Goal: Task Accomplishment & Management: Complete application form

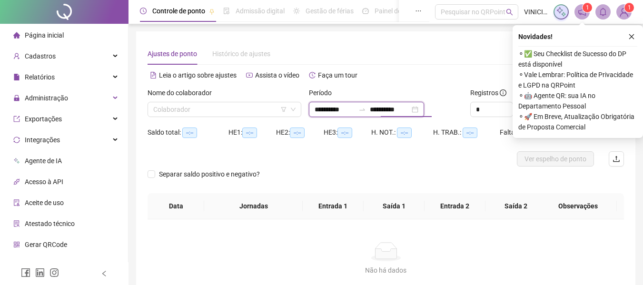
click at [389, 107] on input "**********" at bounding box center [390, 109] width 40 height 10
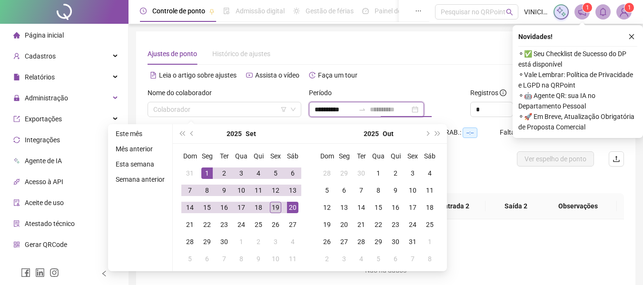
type input "**********"
click at [274, 207] on div "19" at bounding box center [275, 207] width 11 height 11
type input "**********"
click at [239, 108] on input "search" at bounding box center [220, 109] width 134 height 14
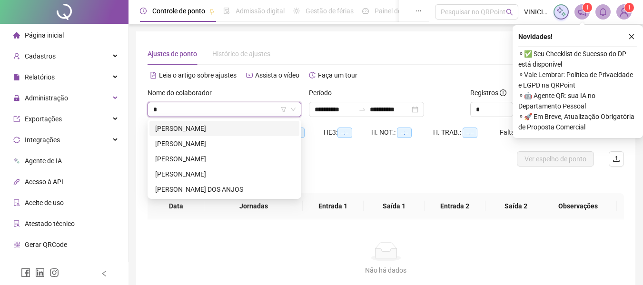
type input "**"
click at [213, 159] on div "[PERSON_NAME]" at bounding box center [224, 159] width 139 height 10
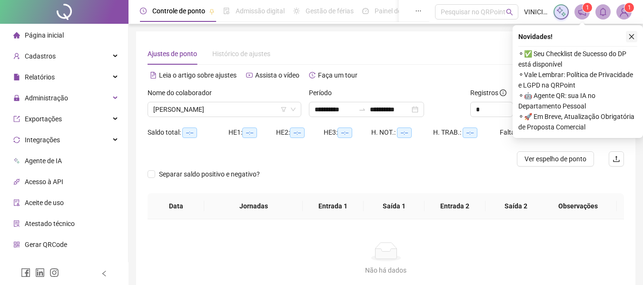
click at [634, 32] on button "button" at bounding box center [631, 36] width 11 height 11
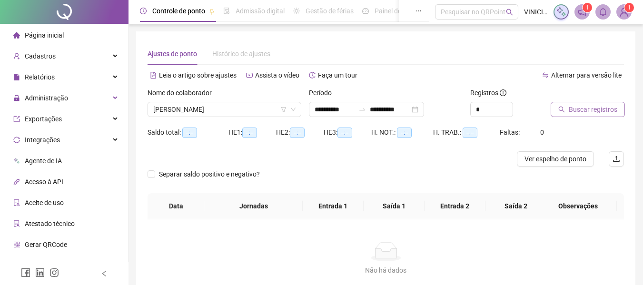
click at [612, 102] on button "Buscar registros" at bounding box center [588, 109] width 74 height 15
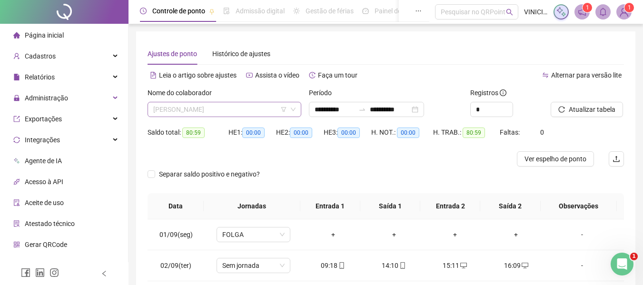
click at [252, 110] on span "[PERSON_NAME]" at bounding box center [224, 109] width 142 height 14
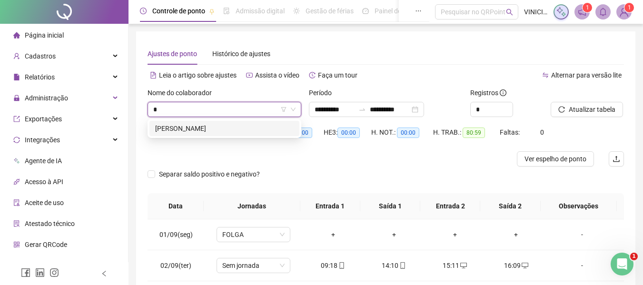
type input "**"
click at [246, 129] on div "[PERSON_NAME]" at bounding box center [224, 128] width 139 height 10
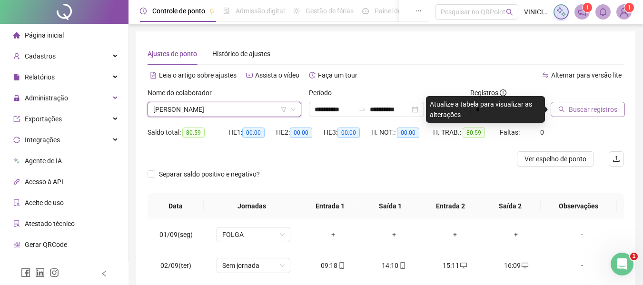
click at [585, 108] on span "Buscar registros" at bounding box center [593, 109] width 49 height 10
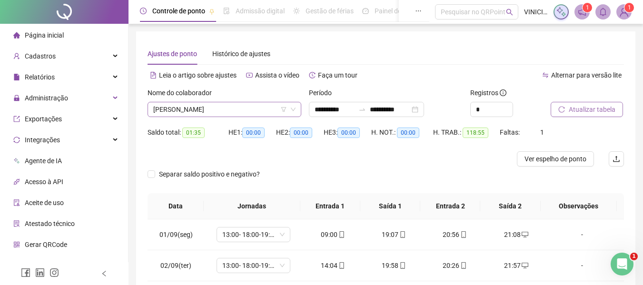
click at [259, 114] on span "[PERSON_NAME]" at bounding box center [224, 109] width 142 height 14
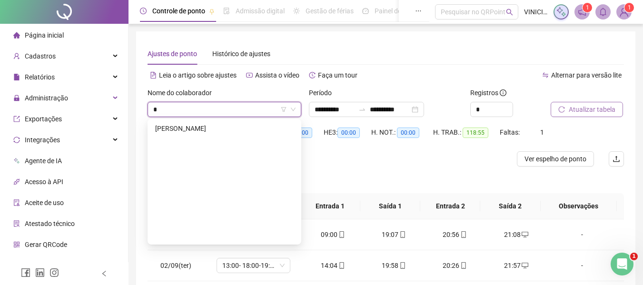
scroll to position [137, 0]
type input "**"
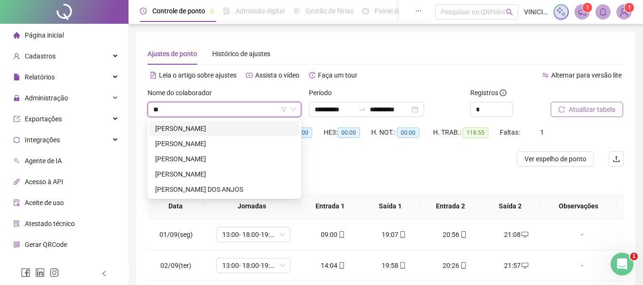
scroll to position [0, 0]
click at [225, 160] on div "[PERSON_NAME]" at bounding box center [224, 159] width 139 height 10
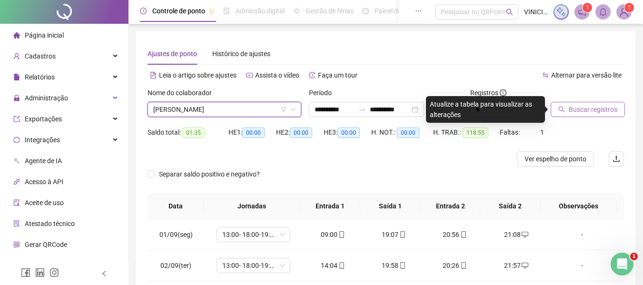
click at [616, 115] on button "Buscar registros" at bounding box center [588, 109] width 74 height 15
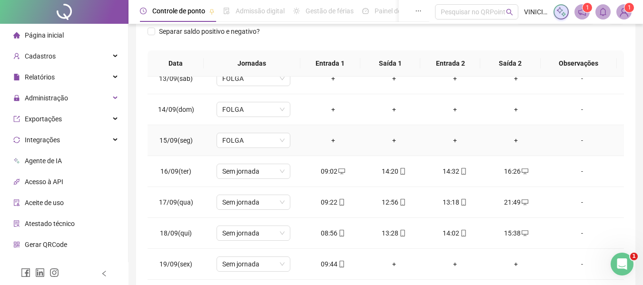
scroll to position [190, 0]
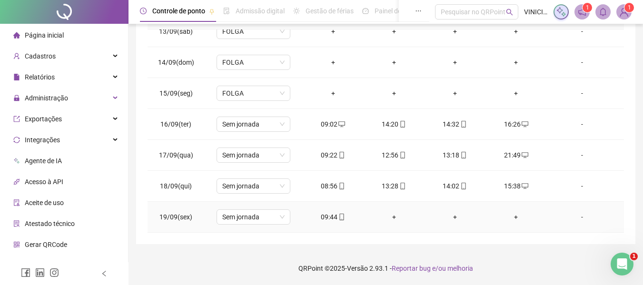
click at [391, 212] on div "+" at bounding box center [394, 217] width 46 height 10
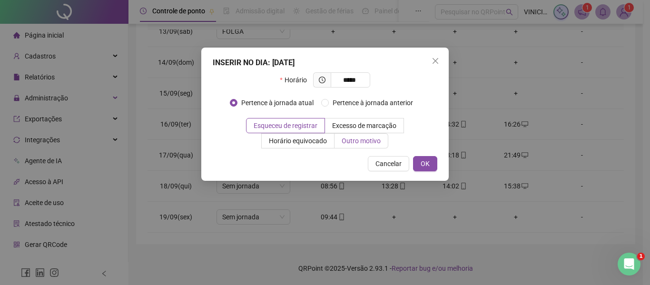
type input "*****"
click at [366, 139] on span "Outro motivo" at bounding box center [361, 141] width 39 height 8
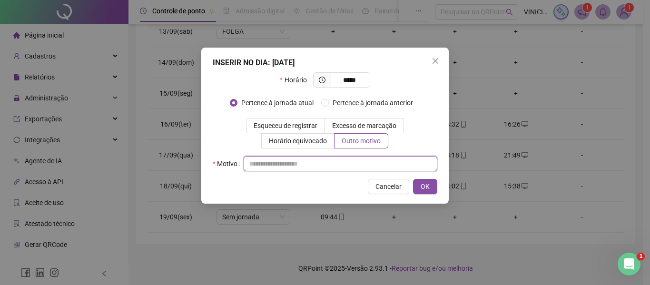
click at [342, 167] on input "text" at bounding box center [341, 163] width 194 height 15
type input "*"
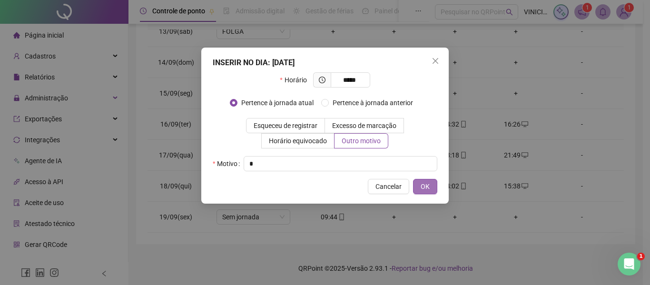
click at [423, 185] on span "OK" at bounding box center [425, 186] width 9 height 10
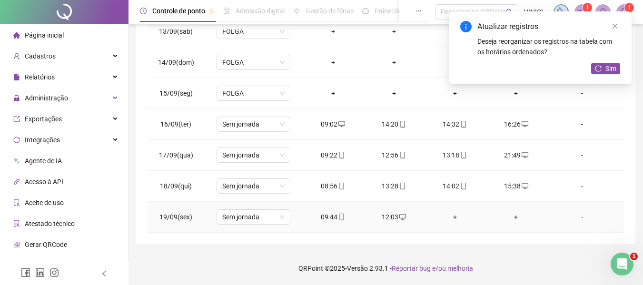
click at [451, 214] on div "+" at bounding box center [455, 217] width 46 height 10
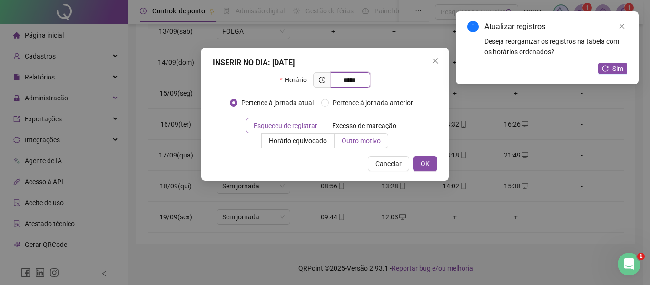
type input "*****"
click at [375, 148] on label "Outro motivo" at bounding box center [362, 140] width 54 height 15
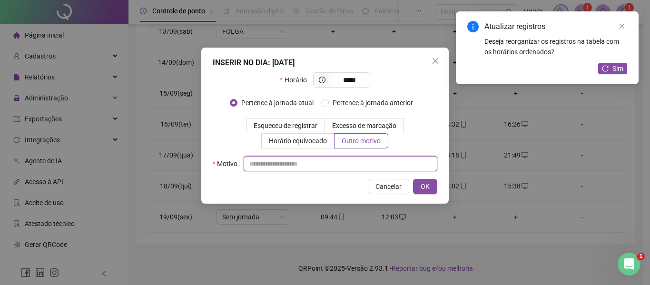
click at [361, 166] on input "text" at bounding box center [341, 163] width 194 height 15
type input "*"
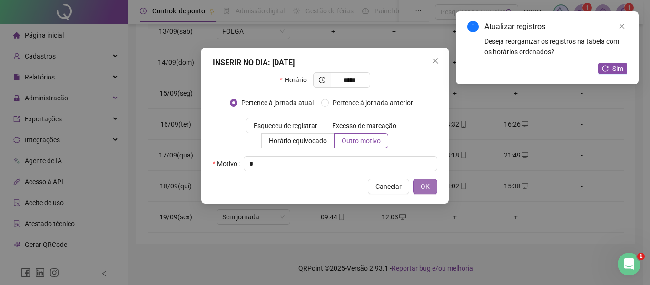
click at [429, 191] on span "OK" at bounding box center [425, 186] width 9 height 10
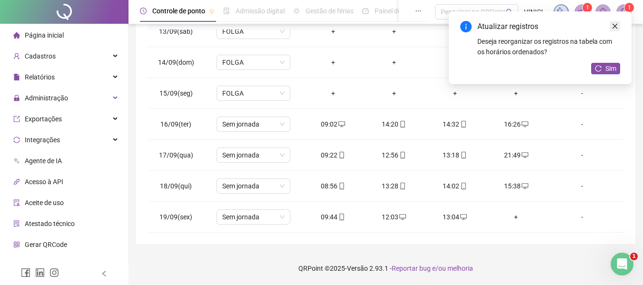
click at [612, 28] on icon "close" at bounding box center [615, 26] width 7 height 7
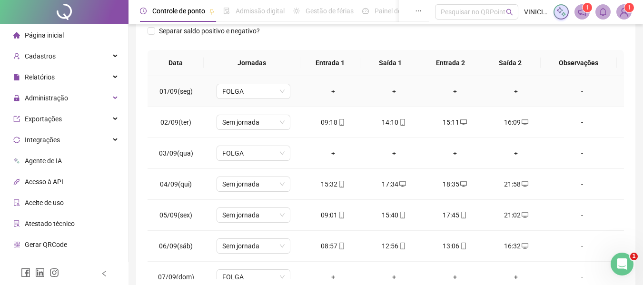
scroll to position [47, 0]
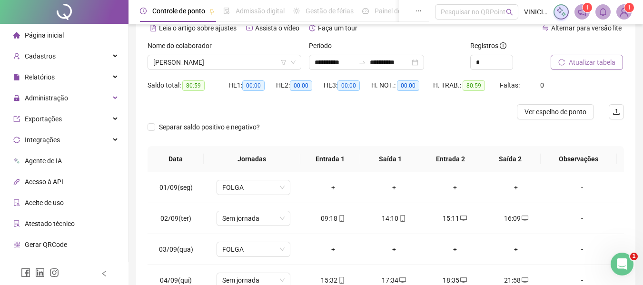
click at [600, 58] on span "Atualizar tabela" at bounding box center [592, 62] width 47 height 10
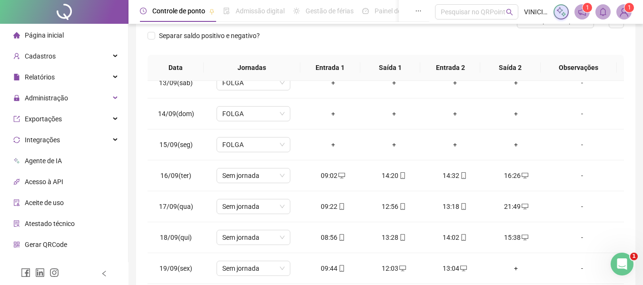
scroll to position [0, 0]
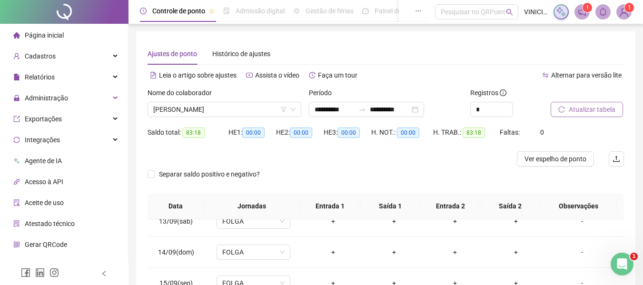
click at [589, 103] on button "Atualizar tabela" at bounding box center [587, 109] width 72 height 15
click at [590, 103] on button "Atualizar tabela" at bounding box center [587, 109] width 72 height 15
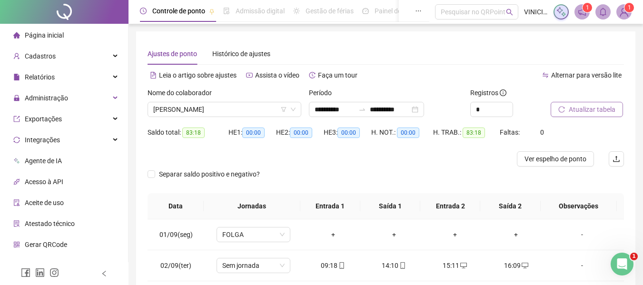
click at [584, 108] on span "Atualizar tabela" at bounding box center [592, 109] width 47 height 10
click at [259, 109] on span "[PERSON_NAME]" at bounding box center [224, 109] width 142 height 14
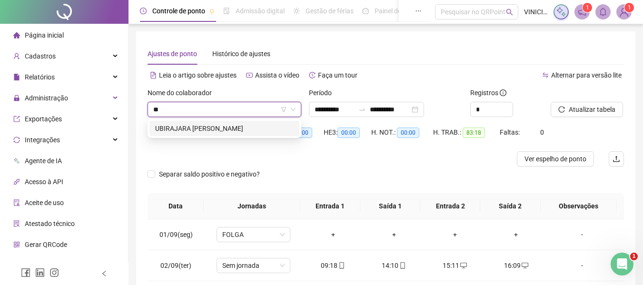
type input "***"
click at [256, 121] on div "UBIRAJARA [PERSON_NAME]" at bounding box center [224, 128] width 150 height 15
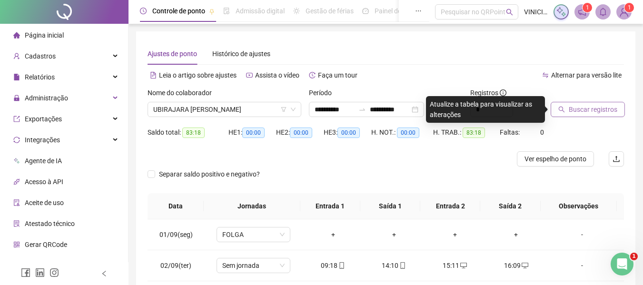
click at [601, 107] on span "Buscar registros" at bounding box center [593, 109] width 49 height 10
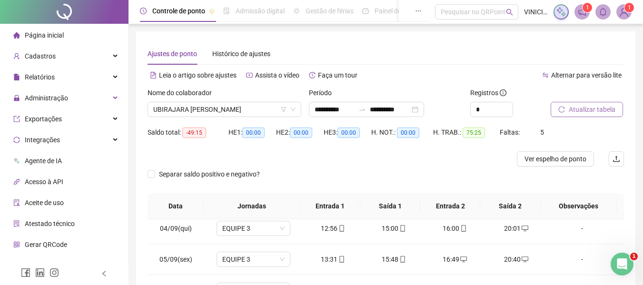
click at [567, 103] on button "Atualizar tabela" at bounding box center [587, 109] width 72 height 15
click at [228, 106] on span "UBIRAJARA [PERSON_NAME]" at bounding box center [224, 109] width 142 height 14
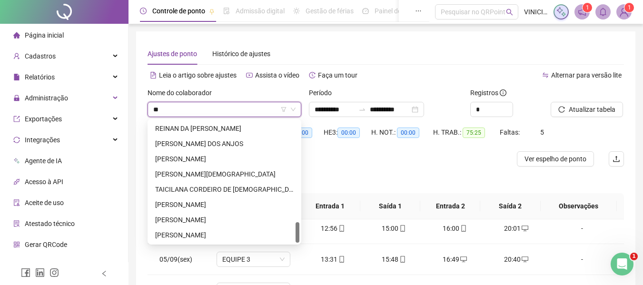
scroll to position [76, 0]
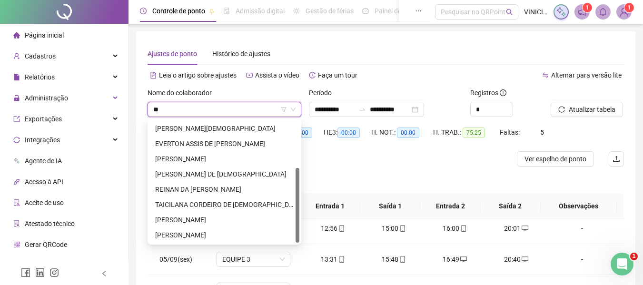
type input "***"
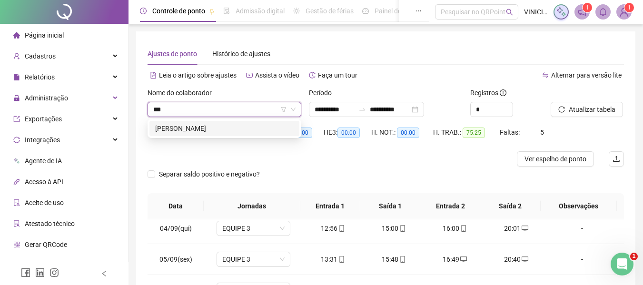
click at [229, 129] on div "[PERSON_NAME]" at bounding box center [224, 128] width 139 height 10
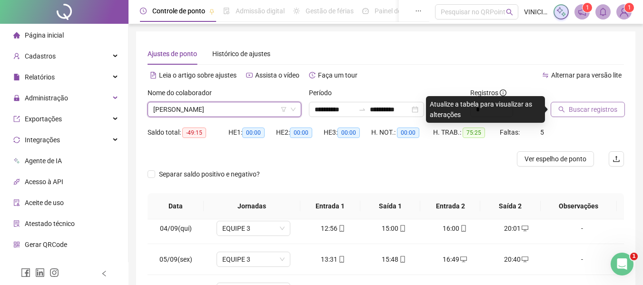
click at [619, 109] on button "Buscar registros" at bounding box center [588, 109] width 74 height 15
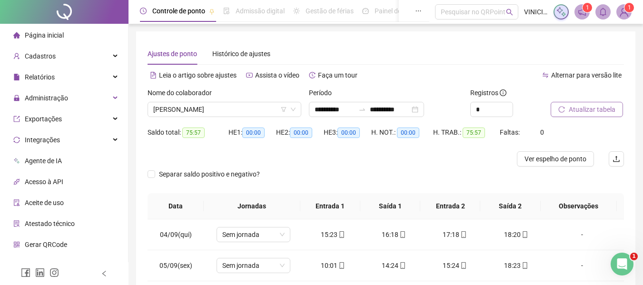
click at [592, 105] on span "Atualizar tabela" at bounding box center [592, 109] width 47 height 10
click at [233, 112] on span "[PERSON_NAME]" at bounding box center [224, 109] width 142 height 14
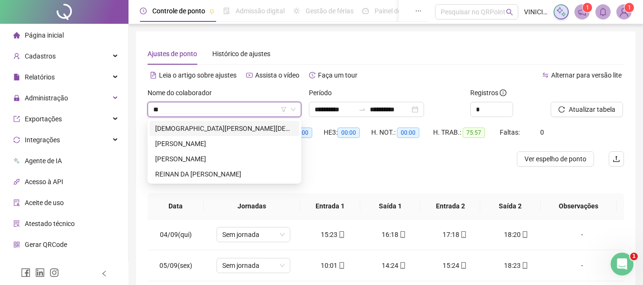
type input "***"
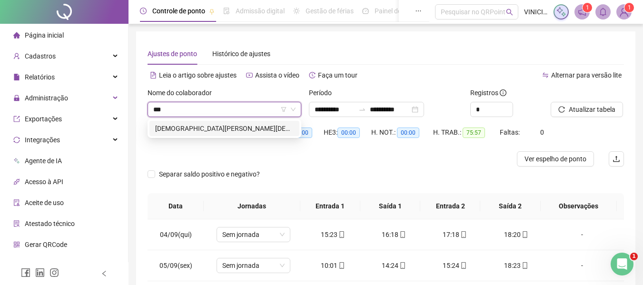
click at [259, 128] on div "[DEMOGRAPHIC_DATA][PERSON_NAME][DEMOGRAPHIC_DATA] DE [DEMOGRAPHIC_DATA]" at bounding box center [224, 128] width 139 height 10
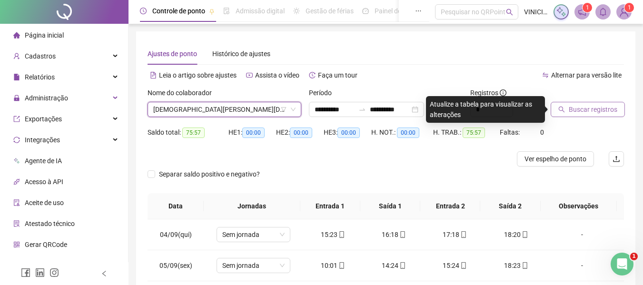
click at [591, 110] on span "Buscar registros" at bounding box center [593, 109] width 49 height 10
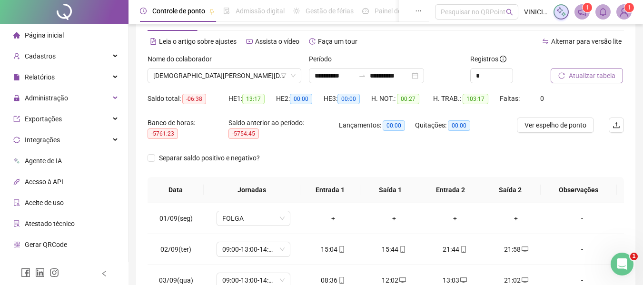
scroll to position [17, 0]
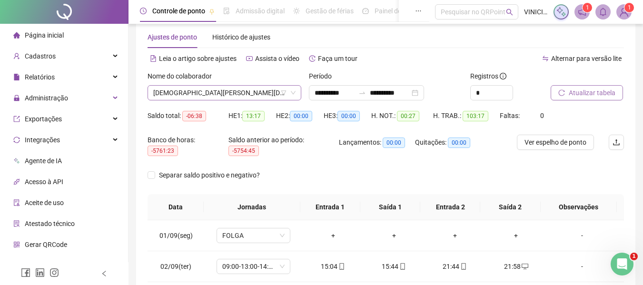
click at [244, 90] on span "[DEMOGRAPHIC_DATA][PERSON_NAME][DEMOGRAPHIC_DATA] DE [DEMOGRAPHIC_DATA]" at bounding box center [224, 93] width 142 height 14
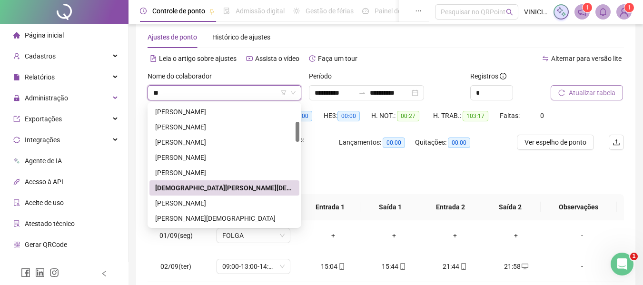
scroll to position [15, 0]
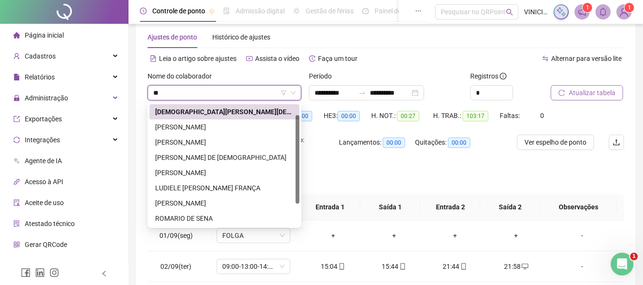
type input "***"
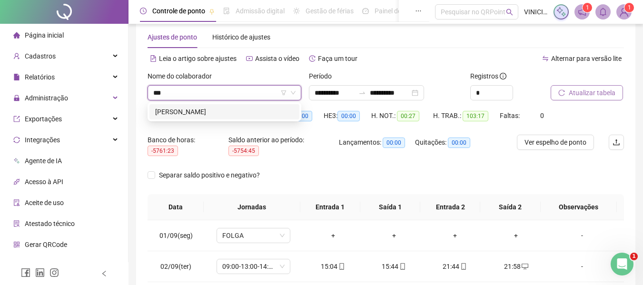
scroll to position [0, 0]
click at [246, 111] on div "[PERSON_NAME]" at bounding box center [224, 112] width 139 height 10
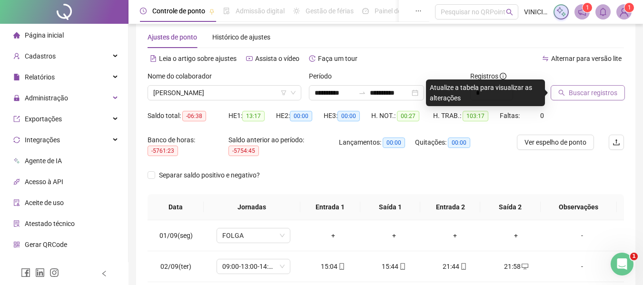
click at [607, 87] on button "Buscar registros" at bounding box center [588, 92] width 74 height 15
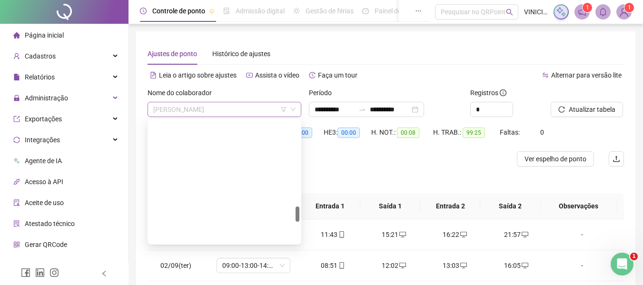
click at [216, 108] on span "[PERSON_NAME]" at bounding box center [224, 109] width 142 height 14
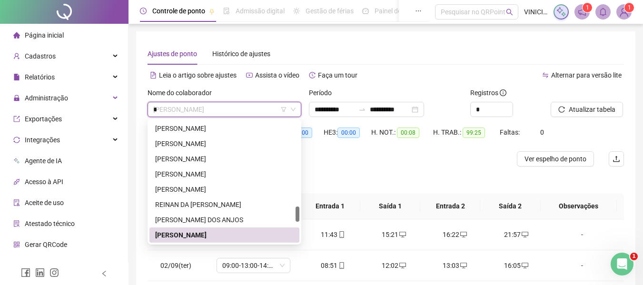
scroll to position [91, 0]
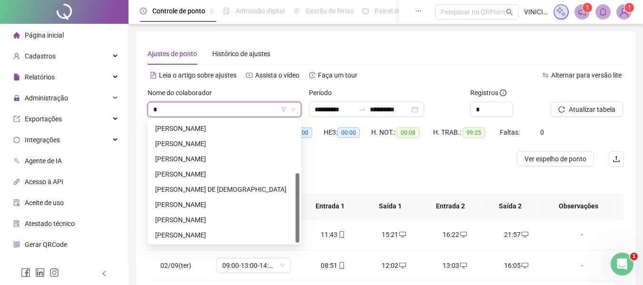
type input "**"
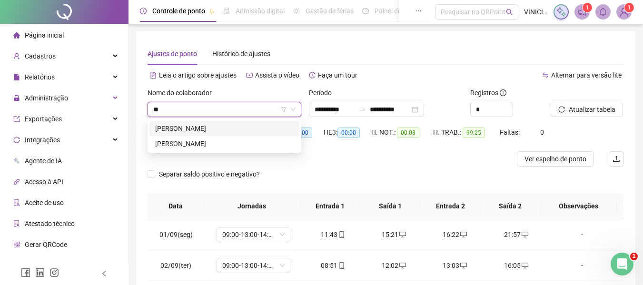
scroll to position [0, 0]
click at [226, 128] on div "[PERSON_NAME]" at bounding box center [224, 128] width 139 height 10
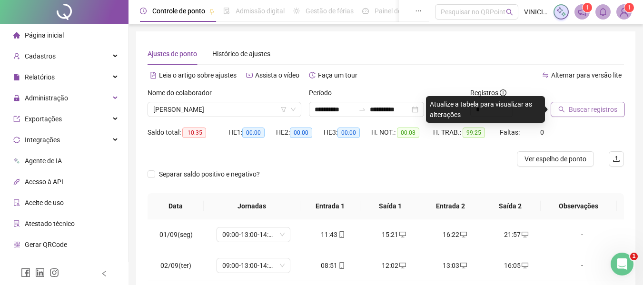
click at [612, 110] on span "Buscar registros" at bounding box center [593, 109] width 49 height 10
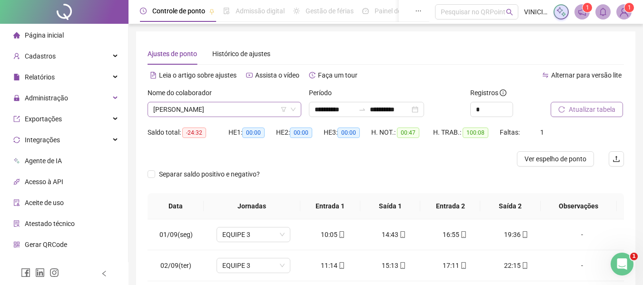
click at [225, 113] on span "[PERSON_NAME]" at bounding box center [224, 109] width 142 height 14
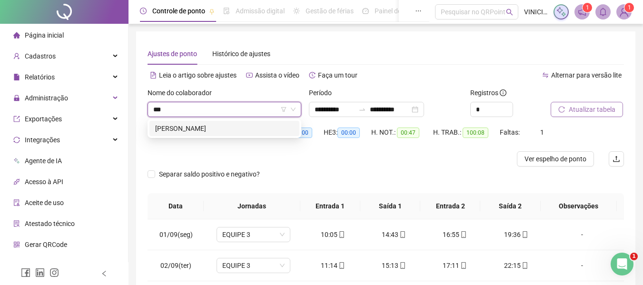
type input "****"
click at [218, 131] on div "[PERSON_NAME]" at bounding box center [224, 128] width 139 height 10
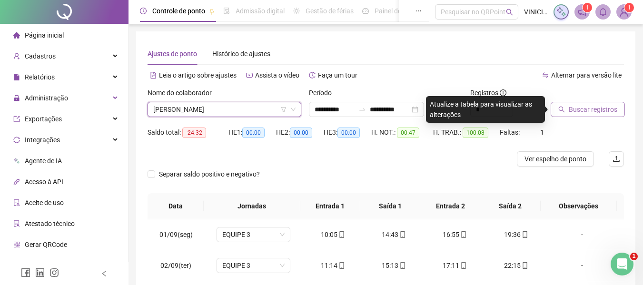
click at [585, 109] on span "Buscar registros" at bounding box center [593, 109] width 49 height 10
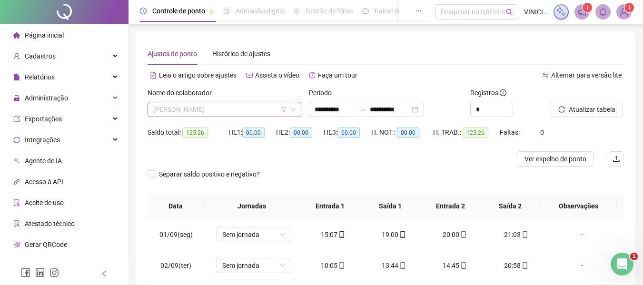
click at [192, 103] on span "[PERSON_NAME]" at bounding box center [224, 109] width 142 height 14
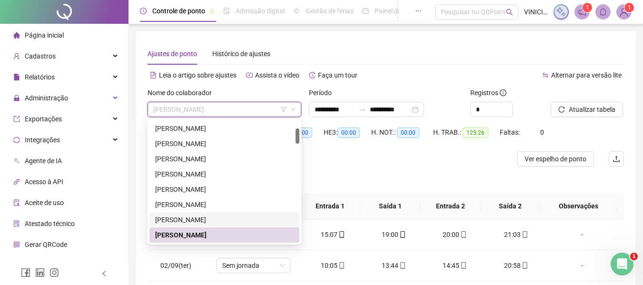
click at [238, 216] on div "[PERSON_NAME]" at bounding box center [224, 220] width 139 height 10
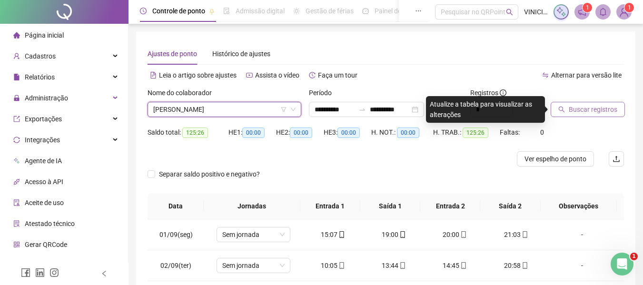
click at [566, 105] on button "Buscar registros" at bounding box center [588, 109] width 74 height 15
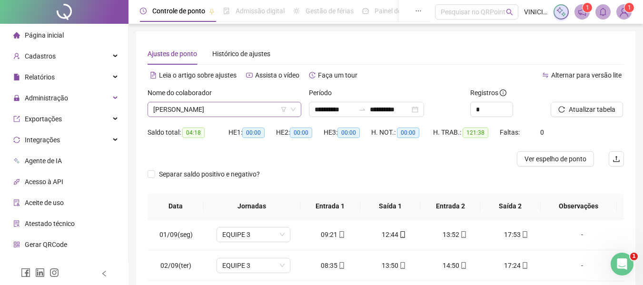
click at [265, 108] on span "[PERSON_NAME]" at bounding box center [224, 109] width 142 height 14
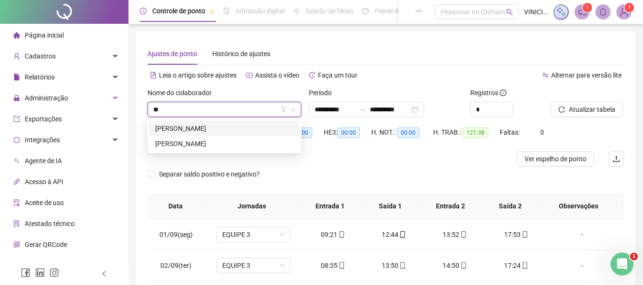
type input "***"
click at [262, 127] on div "[PERSON_NAME]" at bounding box center [224, 128] width 139 height 10
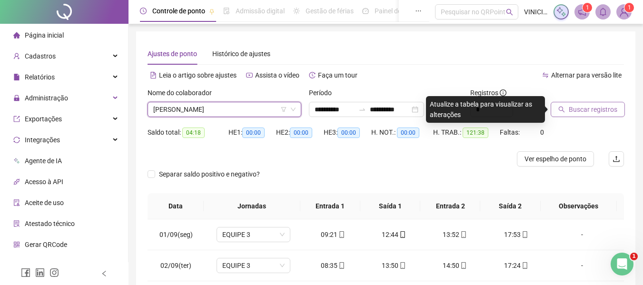
click at [554, 113] on button "Buscar registros" at bounding box center [588, 109] width 74 height 15
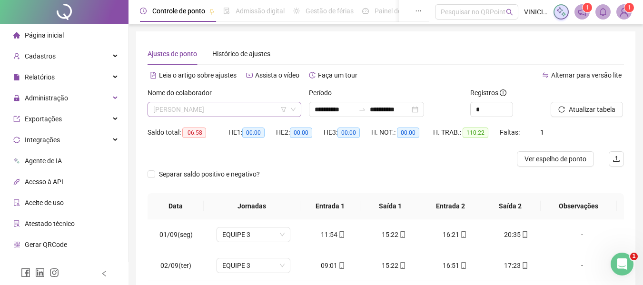
click at [204, 107] on span "[PERSON_NAME]" at bounding box center [224, 109] width 142 height 14
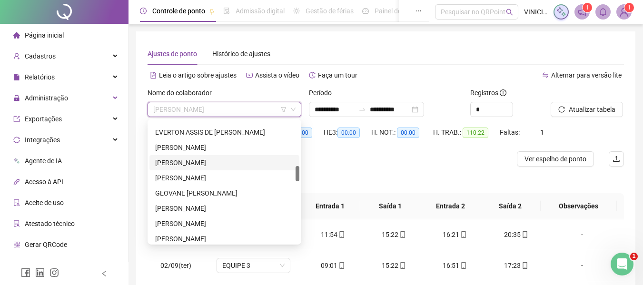
click at [224, 157] on div "[PERSON_NAME]" at bounding box center [224, 162] width 150 height 15
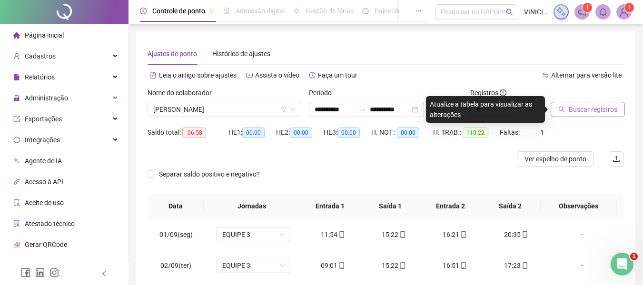
click at [577, 112] on span "Buscar registros" at bounding box center [593, 109] width 49 height 10
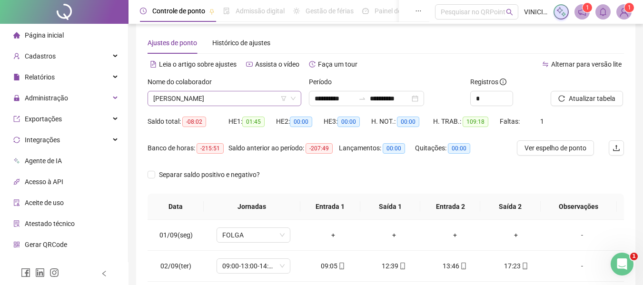
click at [243, 102] on span "[PERSON_NAME]" at bounding box center [224, 98] width 142 height 14
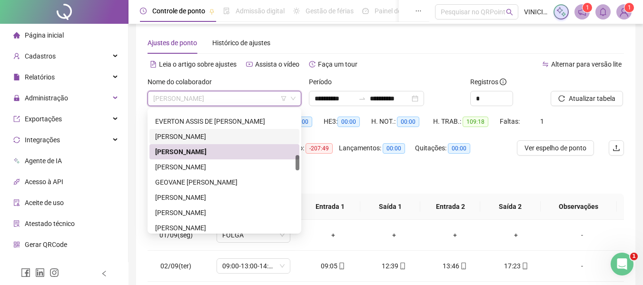
click at [232, 136] on div "[PERSON_NAME]" at bounding box center [224, 136] width 139 height 10
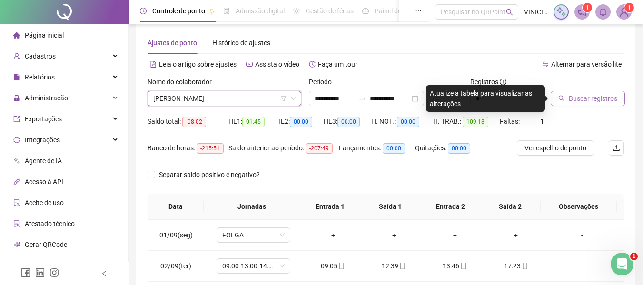
click at [559, 98] on icon "search" at bounding box center [562, 99] width 6 height 6
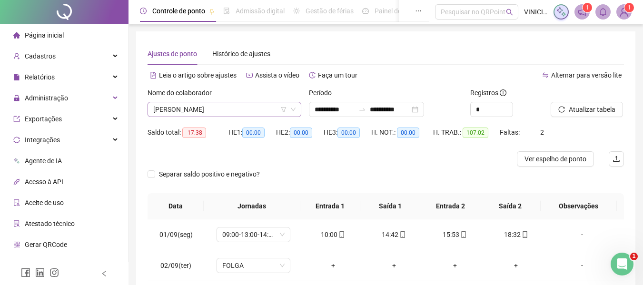
click at [245, 109] on span "[PERSON_NAME]" at bounding box center [224, 109] width 142 height 14
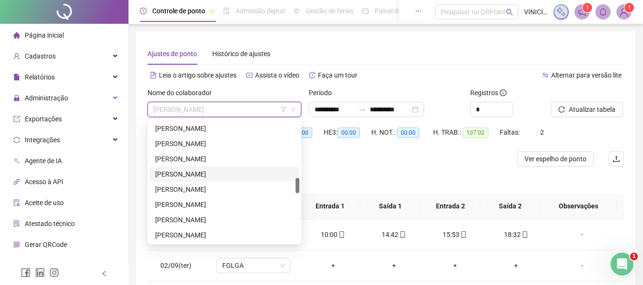
click at [231, 172] on div "[PERSON_NAME]" at bounding box center [224, 174] width 139 height 10
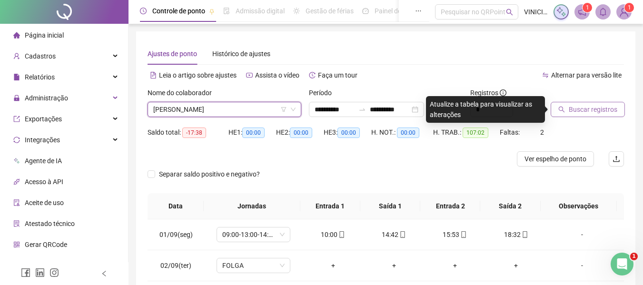
click at [599, 109] on span "Buscar registros" at bounding box center [593, 109] width 49 height 10
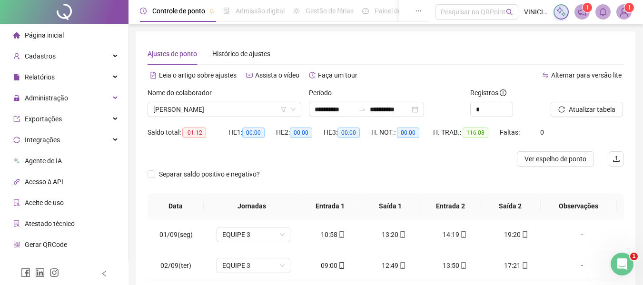
click at [218, 101] on div "Nome do colaborador" at bounding box center [225, 95] width 154 height 14
click at [216, 108] on span "[PERSON_NAME]" at bounding box center [224, 109] width 142 height 14
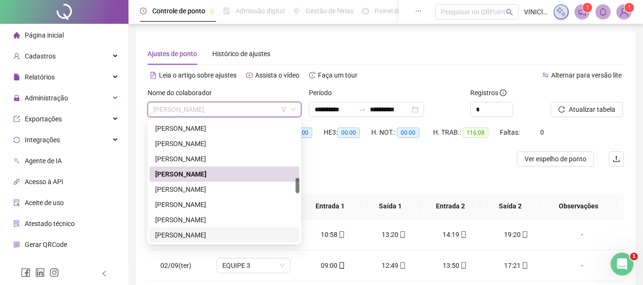
click at [196, 229] on div "[PERSON_NAME]" at bounding box center [224, 235] width 150 height 15
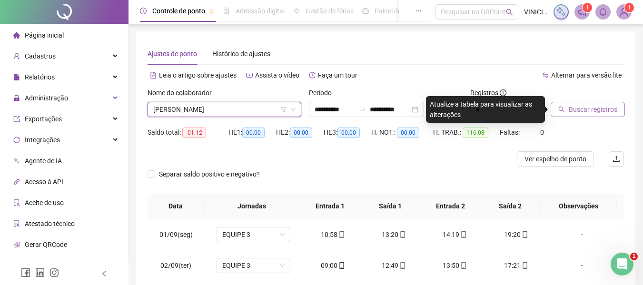
click at [597, 110] on span "Buscar registros" at bounding box center [593, 109] width 49 height 10
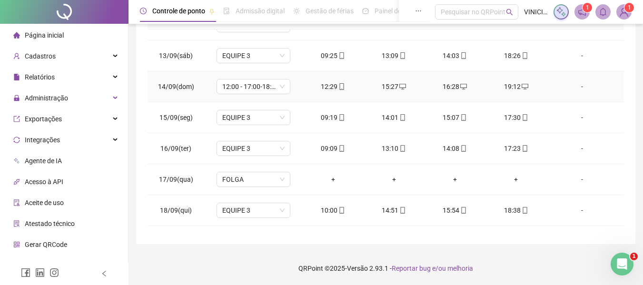
scroll to position [385, 0]
